Goal: Navigation & Orientation: Find specific page/section

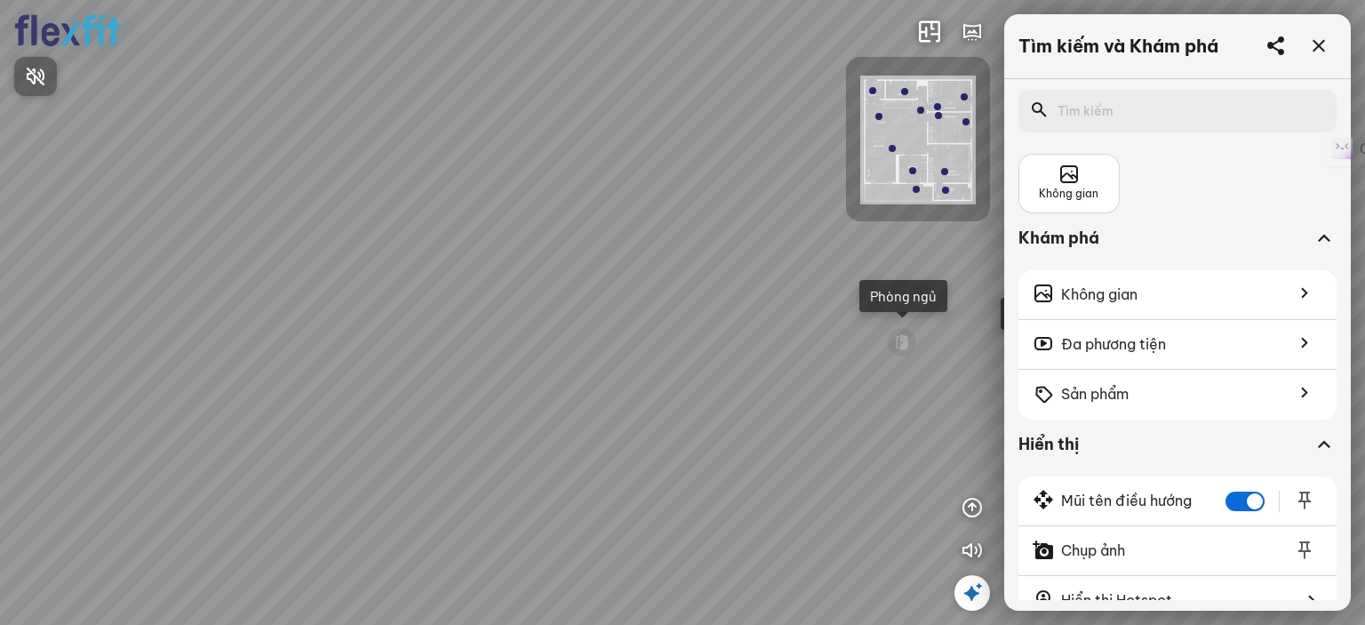
drag, startPoint x: 578, startPoint y: 324, endPoint x: 746, endPoint y: 308, distance: 168.8
click at [724, 311] on div at bounding box center [682, 312] width 1365 height 625
click at [460, 546] on div "Ban công Bếp Phòng ngủ master Phòng ngủ Phòng ngủ" at bounding box center [682, 312] width 1365 height 625
drag, startPoint x: 576, startPoint y: 305, endPoint x: 317, endPoint y: 349, distance: 262.5
click at [317, 349] on div "Ban công Bếp Phòng ngủ master Phòng ngủ Phòng ngủ" at bounding box center [682, 312] width 1365 height 625
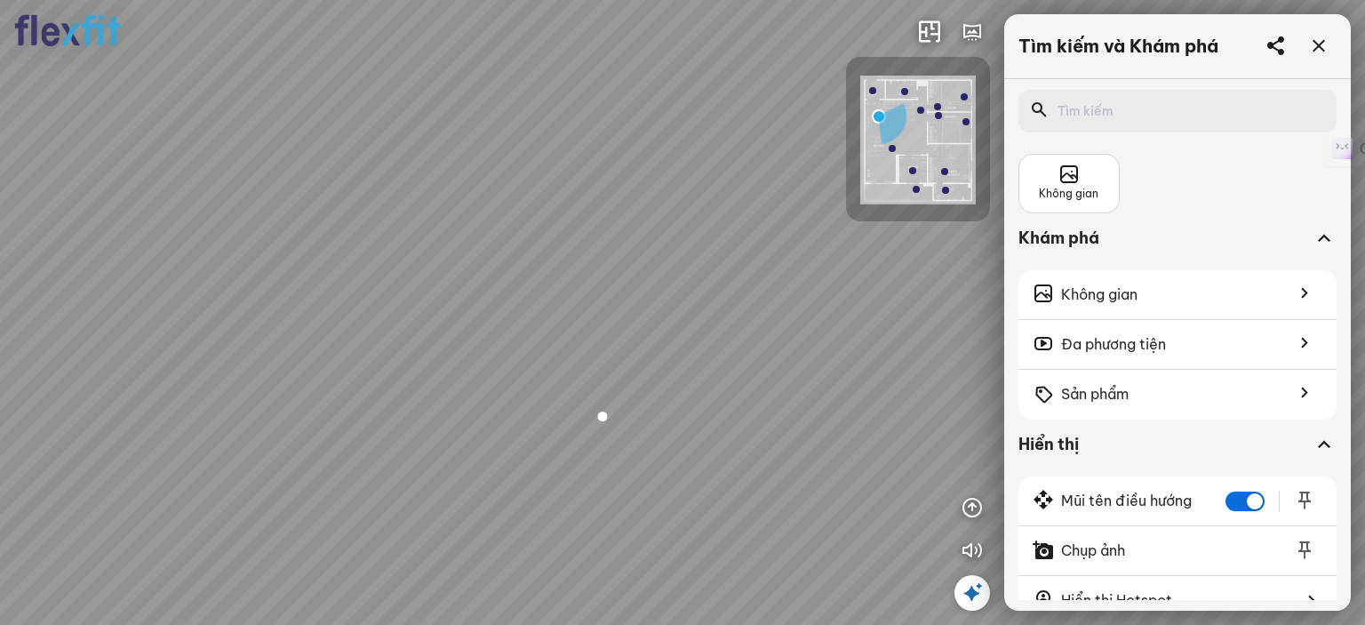
drag, startPoint x: 580, startPoint y: 322, endPoint x: 654, endPoint y: 182, distance: 158.3
click at [654, 182] on div "Ban công Bếp Phòng ngủ master Phòng ngủ Phòng ngủ" at bounding box center [682, 312] width 1365 height 625
drag, startPoint x: 691, startPoint y: 192, endPoint x: 832, endPoint y: 150, distance: 147.4
click at [837, 145] on div "Ban công Bếp Phòng ngủ master Phòng ngủ Phòng ngủ" at bounding box center [682, 312] width 1365 height 625
drag, startPoint x: 665, startPoint y: 249, endPoint x: 740, endPoint y: 437, distance: 203.0
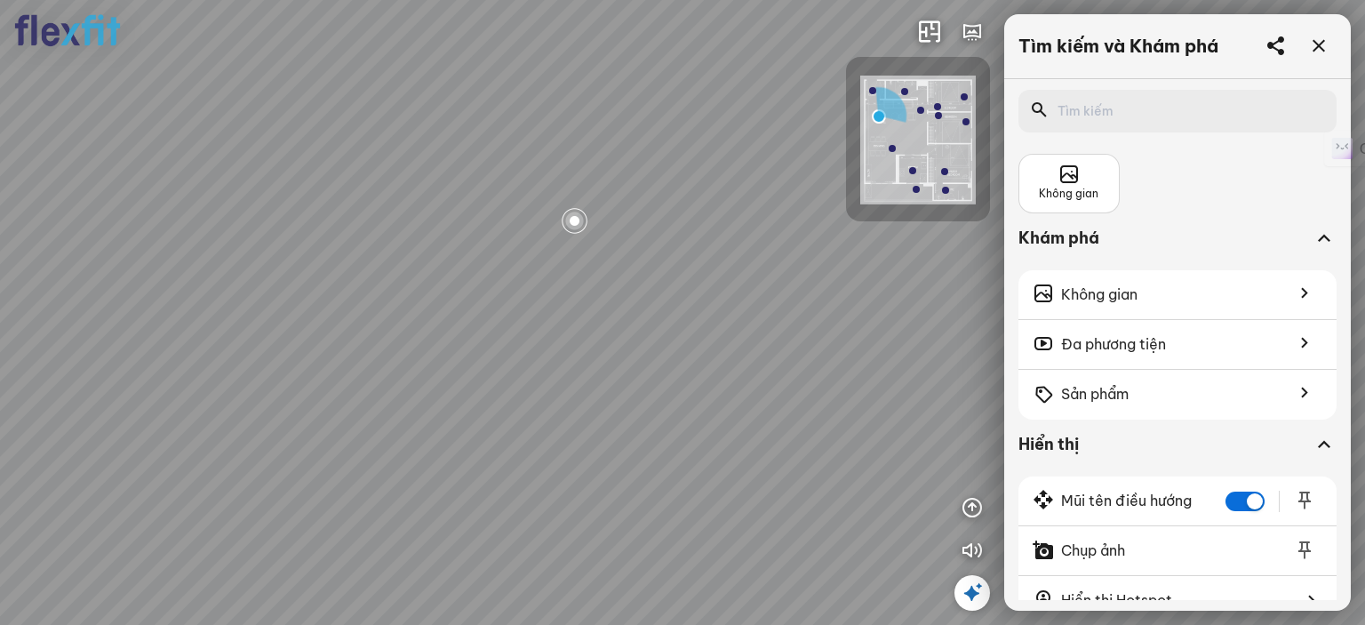
click at [759, 451] on div "Ban công Bếp Phòng ngủ master Phòng ngủ Phòng ngủ" at bounding box center [682, 312] width 1365 height 625
drag, startPoint x: 444, startPoint y: 241, endPoint x: 663, endPoint y: 230, distance: 218.9
click at [663, 230] on div "Ban công Bếp Phòng ngủ master Phòng ngủ Phòng ngủ" at bounding box center [682, 312] width 1365 height 625
drag, startPoint x: 616, startPoint y: 286, endPoint x: 822, endPoint y: 312, distance: 207.8
click at [822, 312] on div "Ban công Bếp Phòng ngủ master Phòng ngủ Phòng ngủ" at bounding box center [682, 312] width 1365 height 625
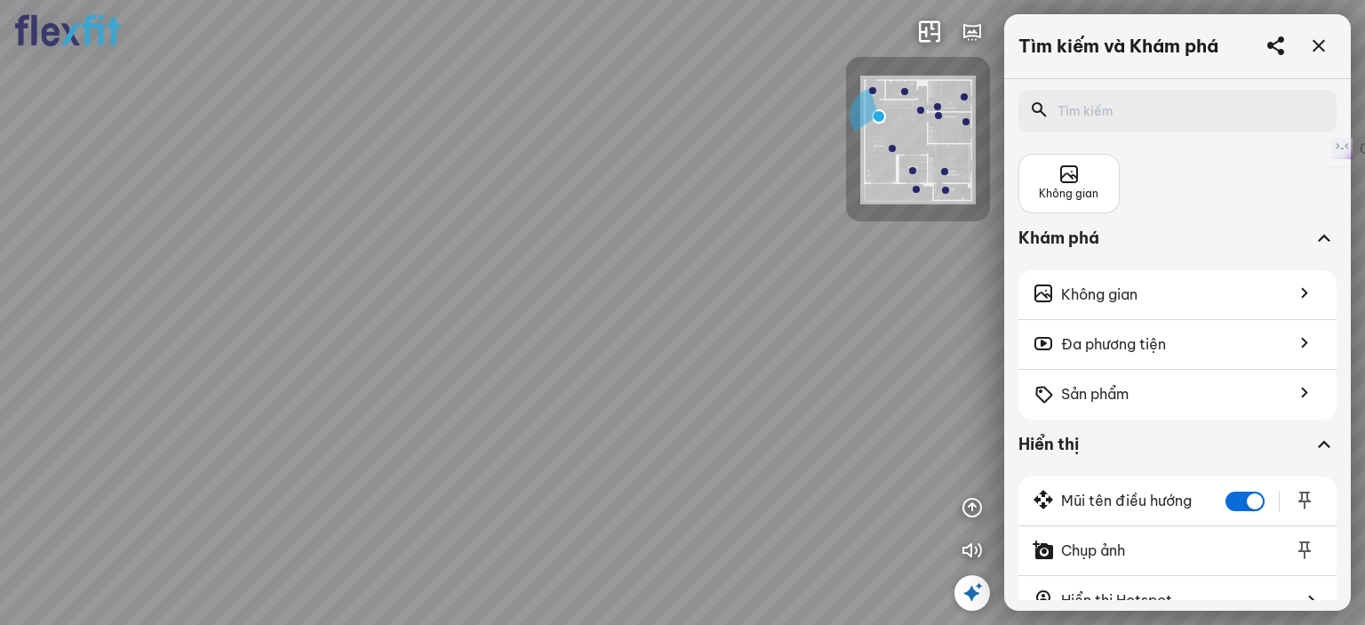
drag, startPoint x: 588, startPoint y: 291, endPoint x: 897, endPoint y: 438, distance: 341.9
click at [901, 440] on div "Ban công Bếp Phòng ngủ master Phòng ngủ Phòng ngủ" at bounding box center [682, 312] width 1365 height 625
drag, startPoint x: 498, startPoint y: 376, endPoint x: 621, endPoint y: 375, distance: 123.6
click at [621, 375] on div "Ban công Bếp Phòng ngủ master Phòng ngủ Phòng ngủ" at bounding box center [682, 312] width 1365 height 625
drag, startPoint x: 554, startPoint y: 341, endPoint x: 705, endPoint y: 301, distance: 156.3
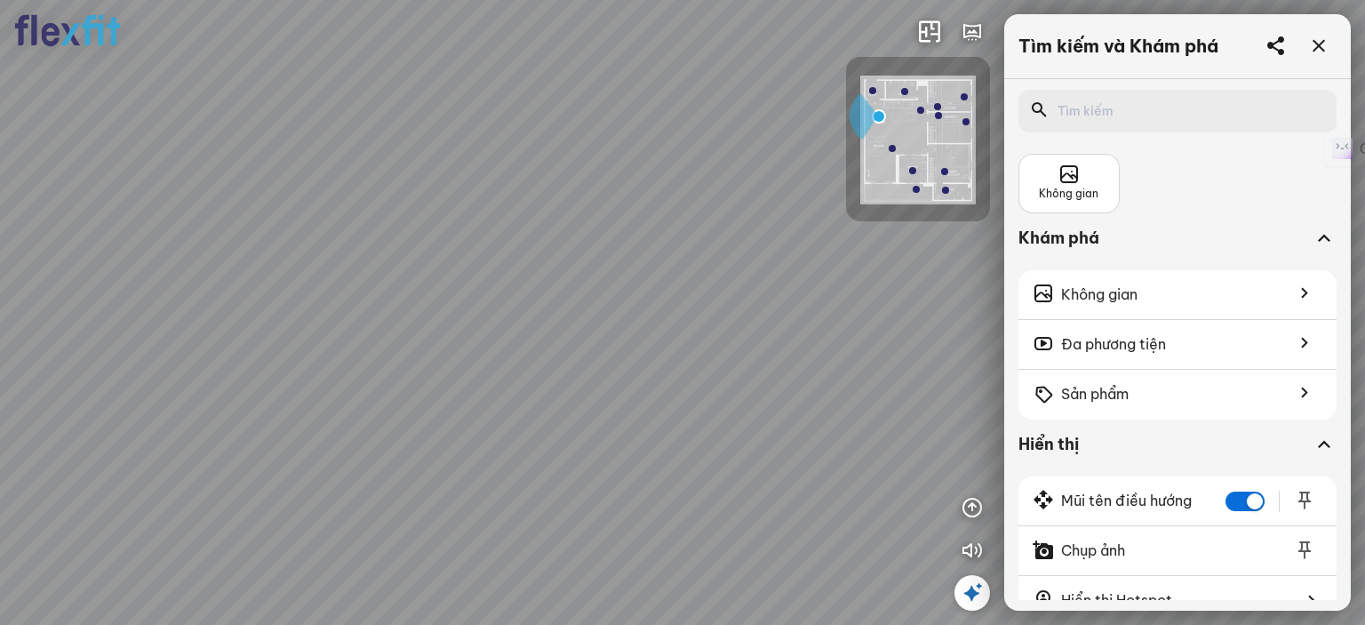
click at [698, 301] on div "Ban công Bếp Phòng ngủ master Phòng ngủ Phòng ngủ" at bounding box center [682, 312] width 1365 height 625
drag, startPoint x: 423, startPoint y: 300, endPoint x: 677, endPoint y: 360, distance: 261.3
click at [677, 360] on div "Ban công Bếp Phòng ngủ master Phòng ngủ Phòng ngủ" at bounding box center [682, 312] width 1365 height 625
click at [327, 239] on div "Ban công" at bounding box center [302, 241] width 58 height 18
drag, startPoint x: 436, startPoint y: 358, endPoint x: 204, endPoint y: 313, distance: 236.4
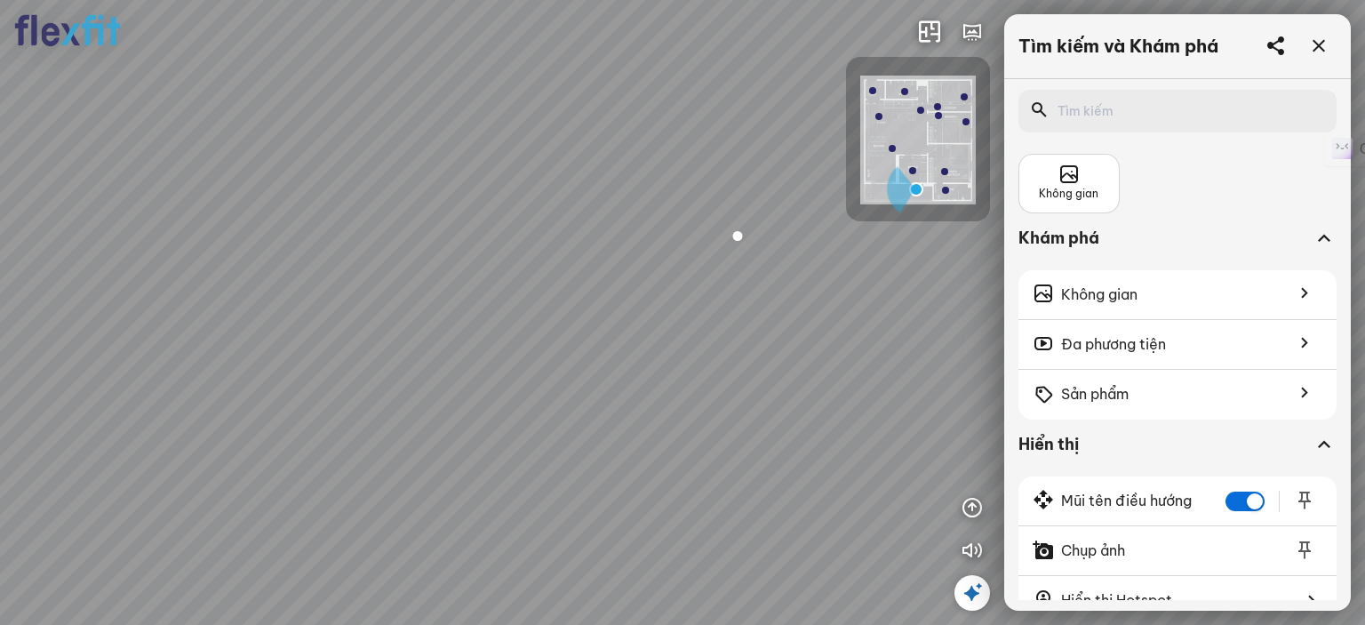
click at [204, 313] on div at bounding box center [682, 312] width 1365 height 625
drag, startPoint x: 552, startPoint y: 316, endPoint x: 332, endPoint y: 236, distance: 234.0
click at [339, 238] on div at bounding box center [682, 312] width 1365 height 625
drag, startPoint x: 601, startPoint y: 256, endPoint x: 339, endPoint y: 217, distance: 265.1
click at [341, 213] on div at bounding box center [682, 312] width 1365 height 625
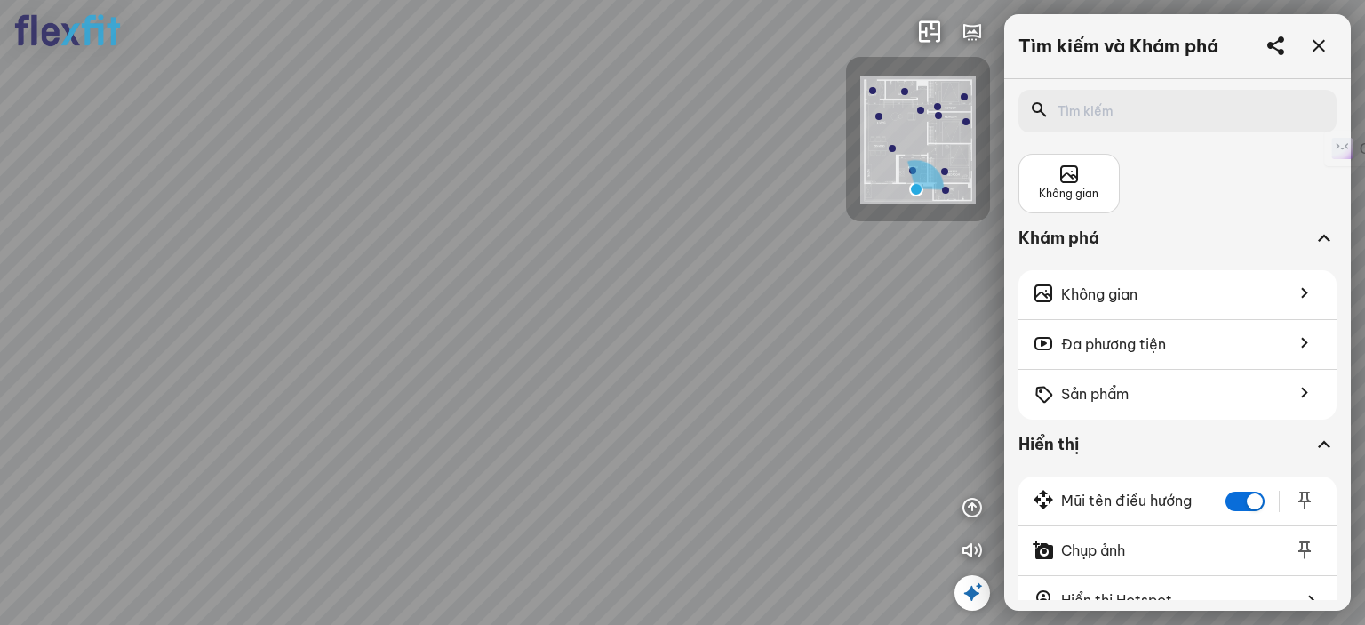
drag, startPoint x: 317, startPoint y: 246, endPoint x: 284, endPoint y: 300, distance: 62.7
click at [284, 298] on div at bounding box center [682, 312] width 1365 height 625
drag, startPoint x: 558, startPoint y: 188, endPoint x: 405, endPoint y: 172, distance: 153.6
click at [420, 174] on div at bounding box center [682, 312] width 1365 height 625
drag, startPoint x: 548, startPoint y: 183, endPoint x: 434, endPoint y: 376, distance: 224.4
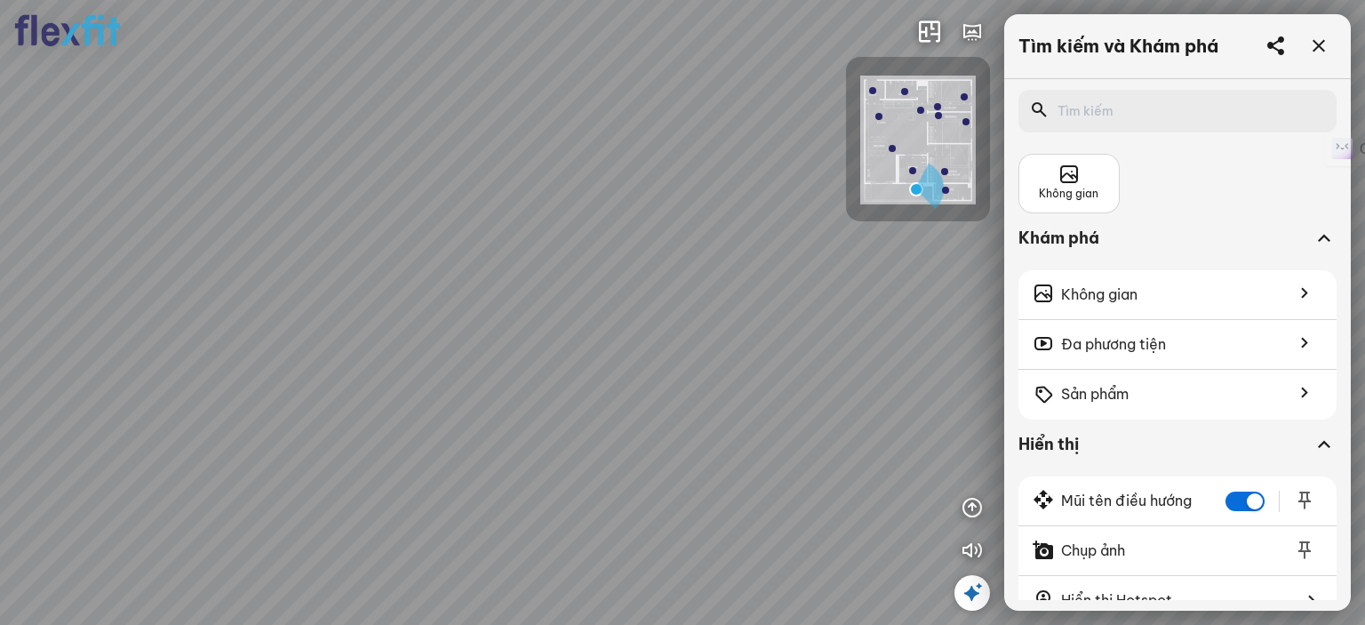
click at [434, 376] on div at bounding box center [682, 312] width 1365 height 625
drag, startPoint x: 572, startPoint y: 420, endPoint x: 572, endPoint y: 472, distance: 52.4
click at [572, 472] on div at bounding box center [682, 312] width 1365 height 625
drag, startPoint x: 584, startPoint y: 216, endPoint x: 594, endPoint y: 431, distance: 215.3
click at [593, 428] on div at bounding box center [682, 312] width 1365 height 625
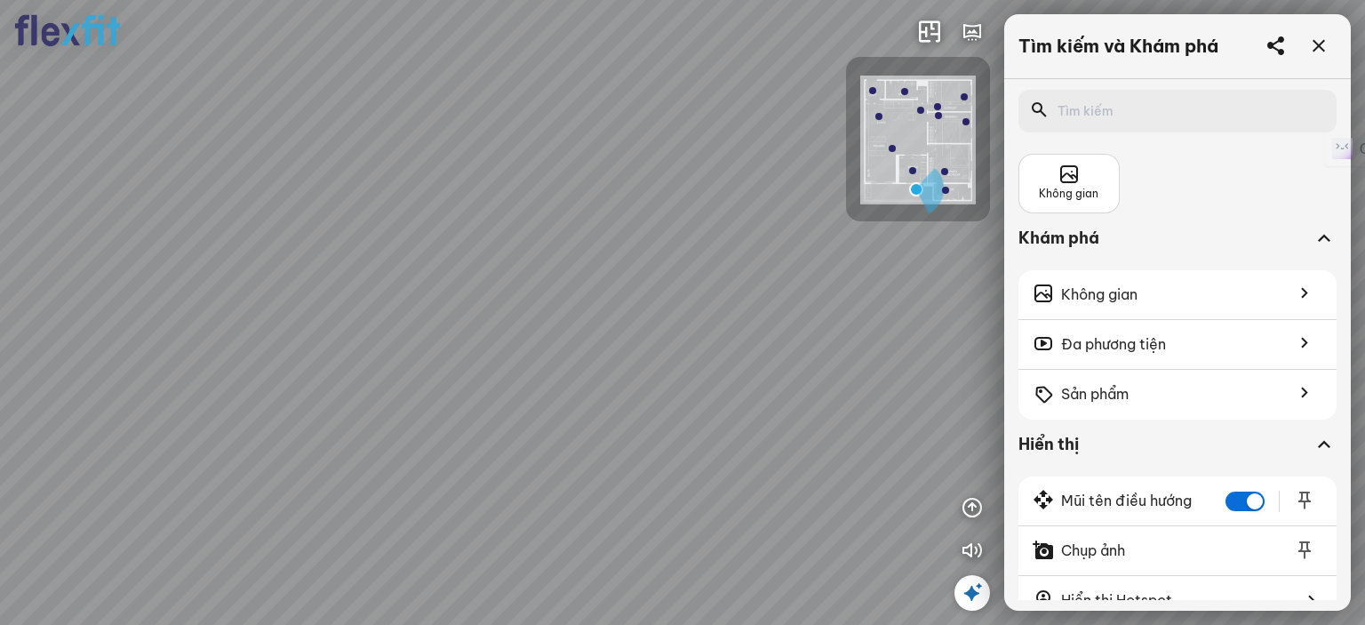
drag, startPoint x: 601, startPoint y: 395, endPoint x: 498, endPoint y: 170, distance: 247.4
click at [444, 170] on div at bounding box center [682, 312] width 1365 height 625
drag, startPoint x: 608, startPoint y: 183, endPoint x: 273, endPoint y: 254, distance: 342.6
click at [356, 217] on div at bounding box center [682, 312] width 1365 height 625
drag, startPoint x: 445, startPoint y: 268, endPoint x: 273, endPoint y: 239, distance: 174.8
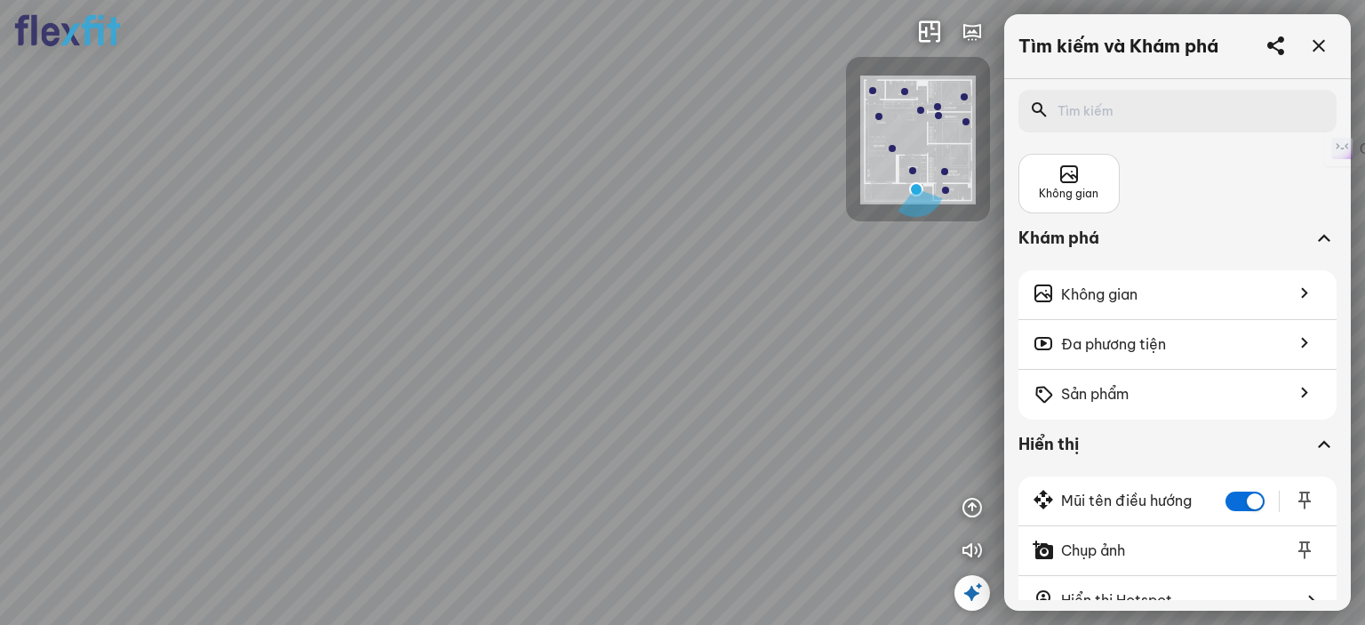
click at [274, 238] on div at bounding box center [682, 312] width 1365 height 625
drag, startPoint x: 481, startPoint y: 292, endPoint x: 434, endPoint y: 357, distance: 80.2
click at [440, 349] on div at bounding box center [682, 312] width 1365 height 625
drag, startPoint x: 469, startPoint y: 359, endPoint x: 479, endPoint y: 111, distance: 248.2
click at [479, 119] on div at bounding box center [682, 312] width 1365 height 625
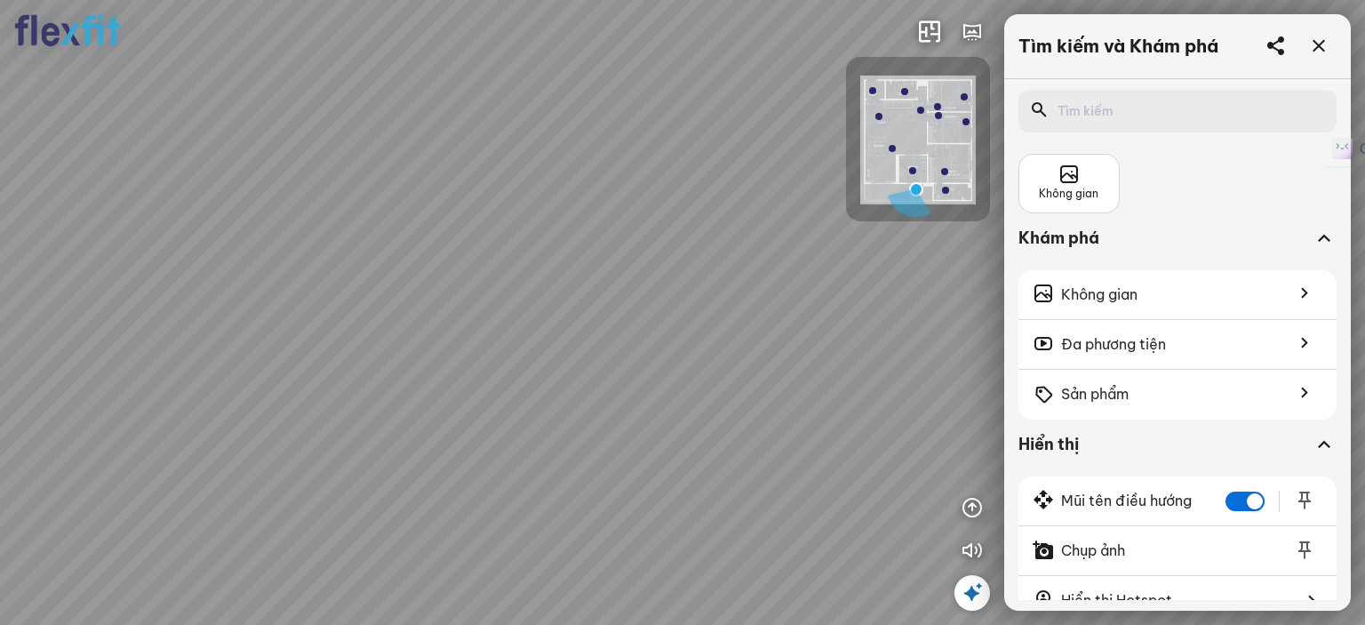
drag, startPoint x: 508, startPoint y: 313, endPoint x: 340, endPoint y: 313, distance: 168.0
click at [348, 313] on div at bounding box center [682, 312] width 1365 height 625
drag, startPoint x: 522, startPoint y: 276, endPoint x: 434, endPoint y: 292, distance: 89.3
click at [438, 291] on div at bounding box center [682, 312] width 1365 height 625
drag, startPoint x: 509, startPoint y: 308, endPoint x: 492, endPoint y: 202, distance: 108.1
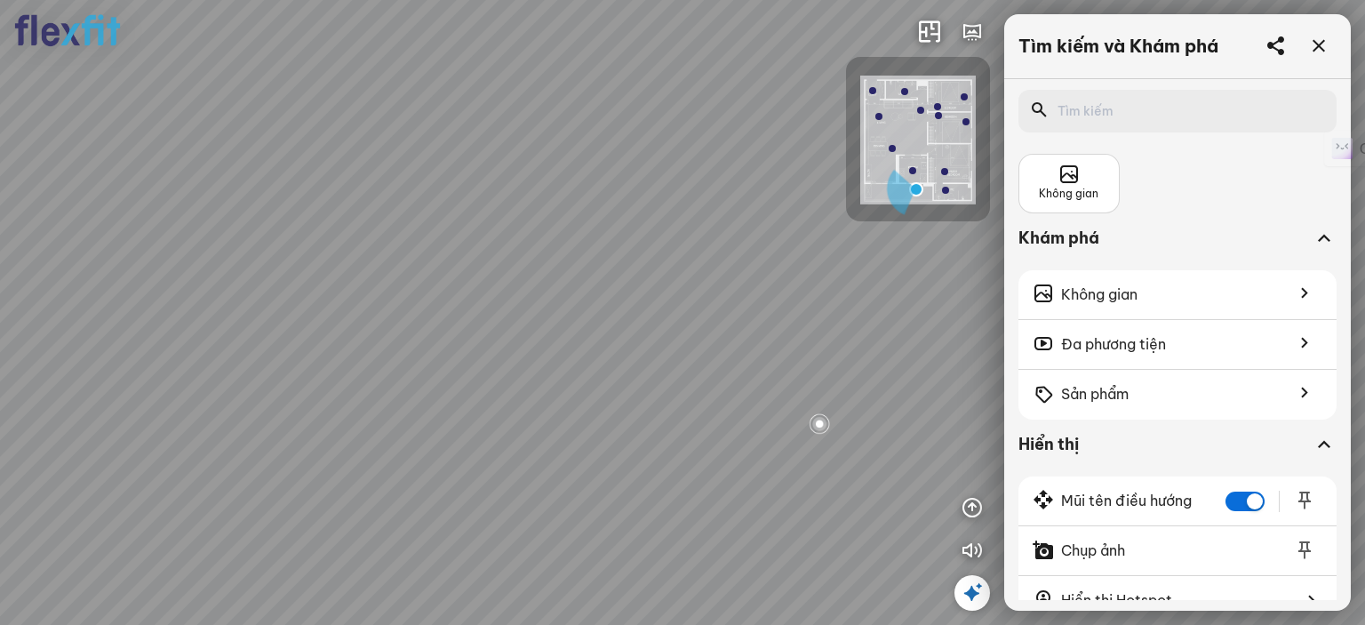
click at [470, 161] on div at bounding box center [682, 312] width 1365 height 625
drag, startPoint x: 475, startPoint y: 221, endPoint x: 454, endPoint y: 228, distance: 21.6
click at [454, 228] on div at bounding box center [682, 312] width 1365 height 625
drag, startPoint x: 548, startPoint y: 238, endPoint x: 476, endPoint y: 240, distance: 71.1
click at [484, 237] on div at bounding box center [682, 312] width 1365 height 625
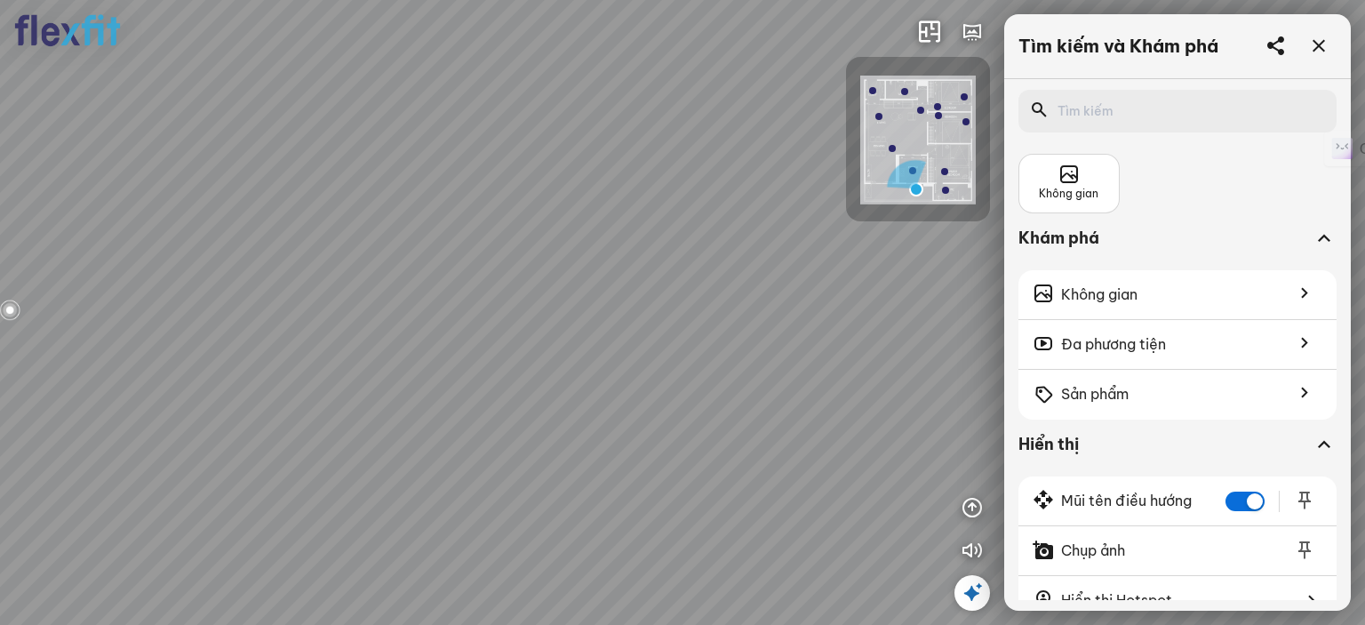
click at [521, 256] on div at bounding box center [682, 312] width 1365 height 625
drag, startPoint x: 393, startPoint y: 300, endPoint x: 166, endPoint y: 277, distance: 227.9
click at [167, 277] on div at bounding box center [682, 312] width 1365 height 625
